Goal: Find specific page/section: Find specific page/section

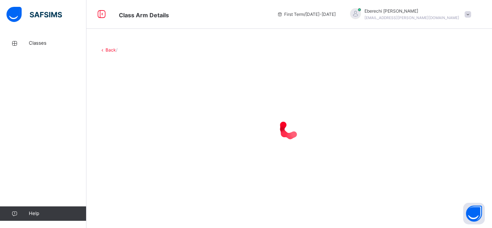
drag, startPoint x: 0, startPoint y: 0, endPoint x: 144, endPoint y: 107, distance: 179.8
click at [144, 107] on div at bounding box center [289, 129] width 380 height 137
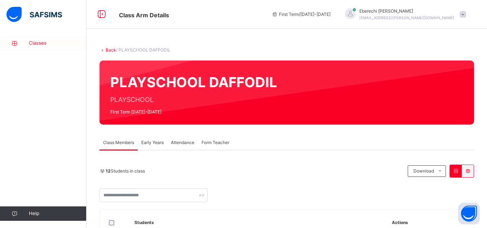
click at [36, 45] on span "Classes" at bounding box center [58, 43] width 58 height 7
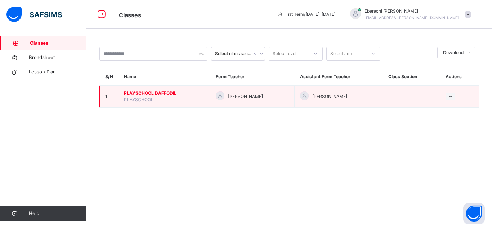
click at [135, 94] on span "PLAYSCHOOL DAFFODIL" at bounding box center [164, 93] width 81 height 6
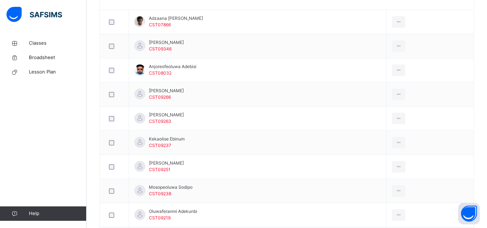
scroll to position [220, 0]
